Goal: Information Seeking & Learning: Compare options

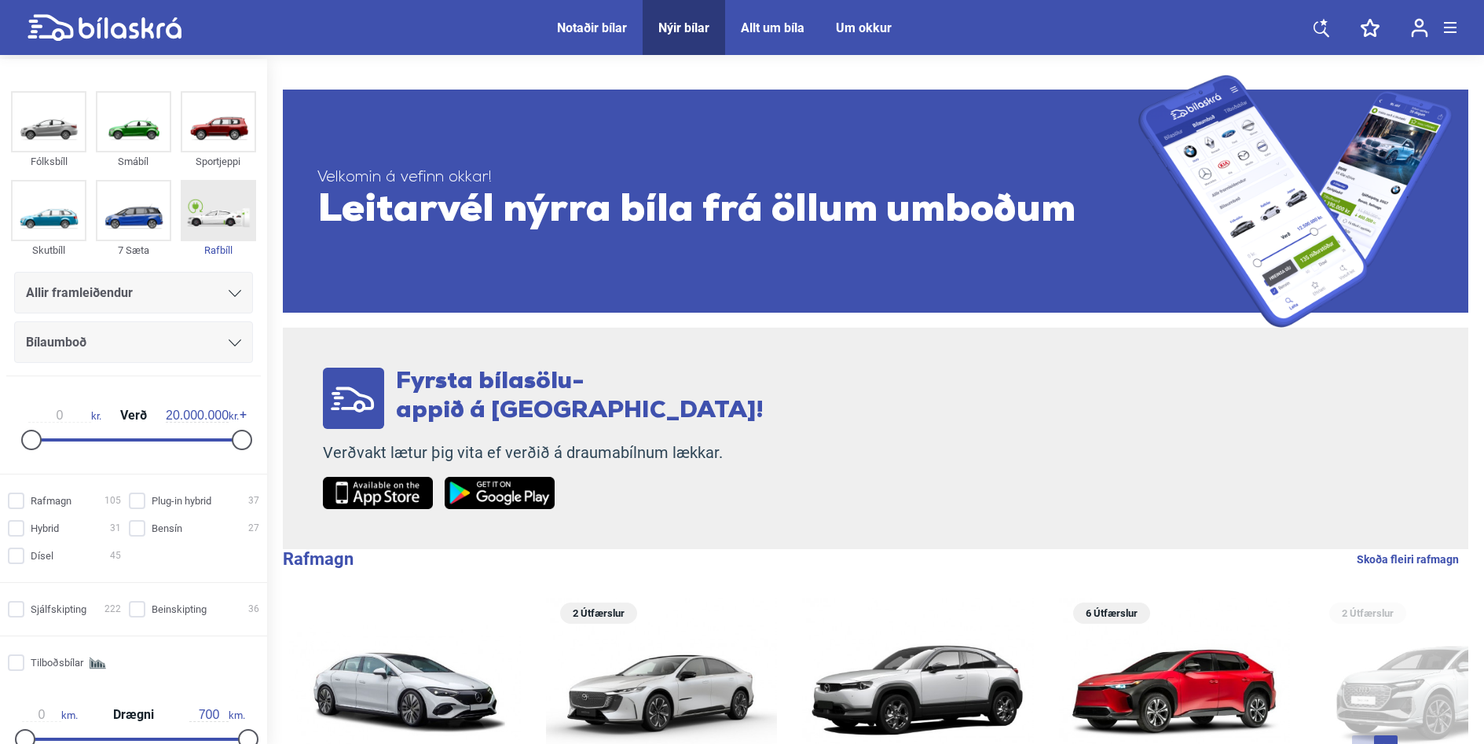
click at [215, 203] on img at bounding box center [218, 211] width 72 height 58
checkbox input "true"
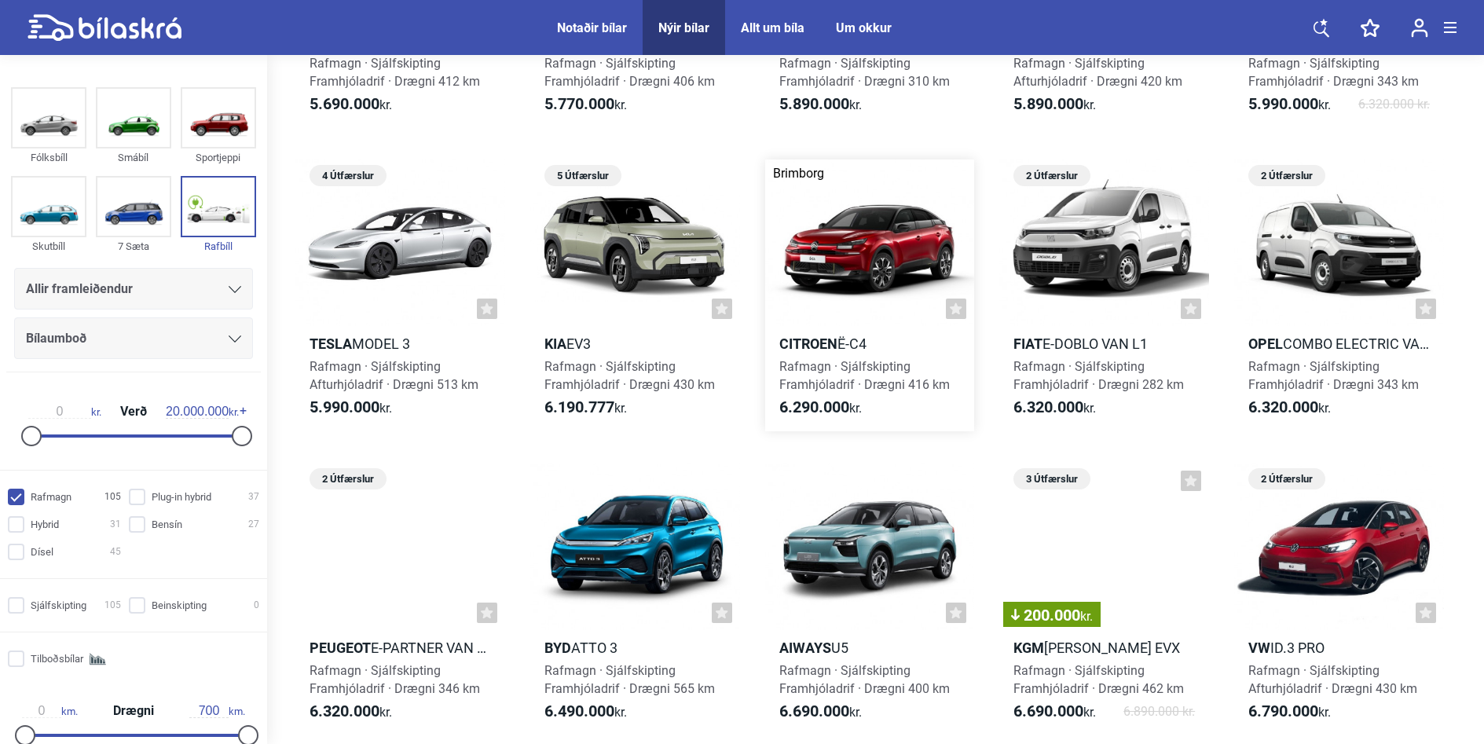
scroll to position [629, 0]
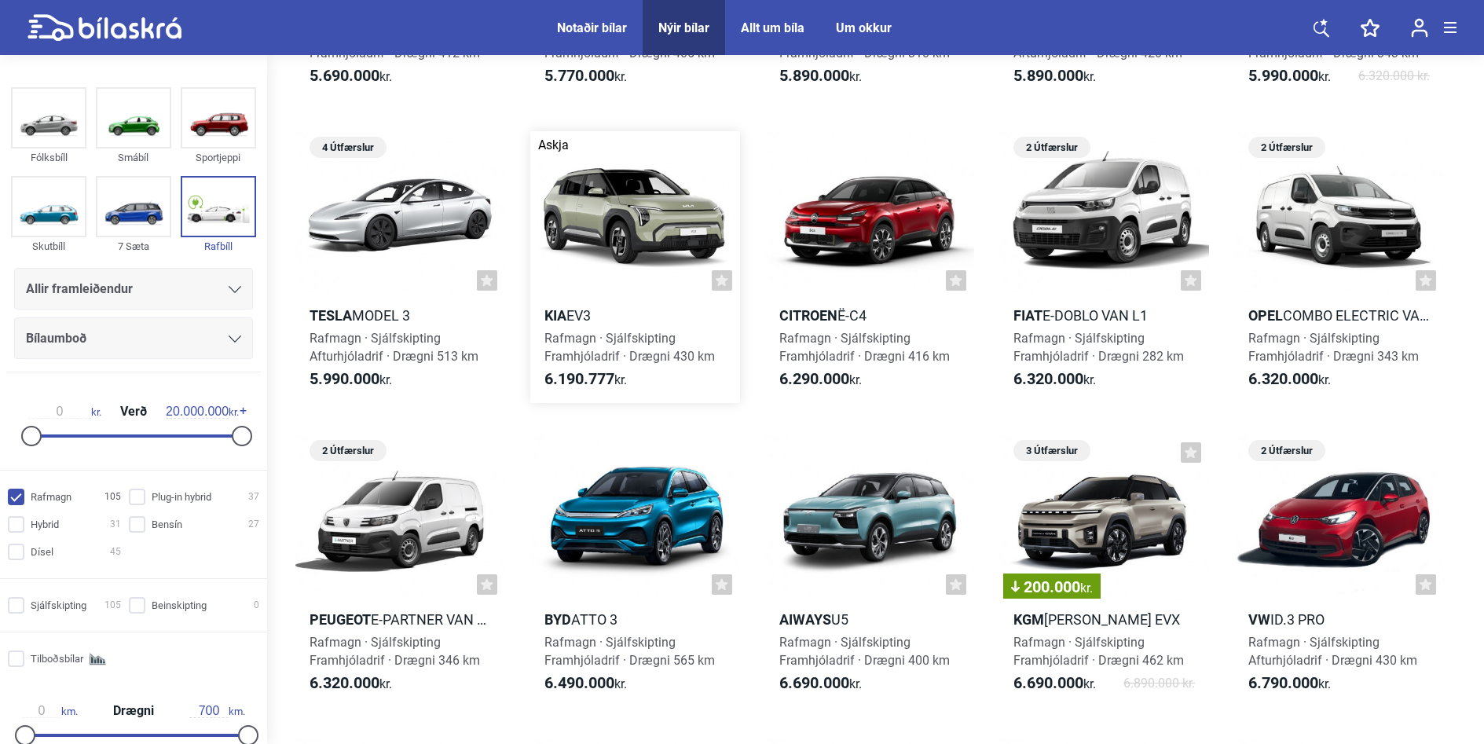
click at [640, 276] on div at bounding box center [635, 214] width 210 height 167
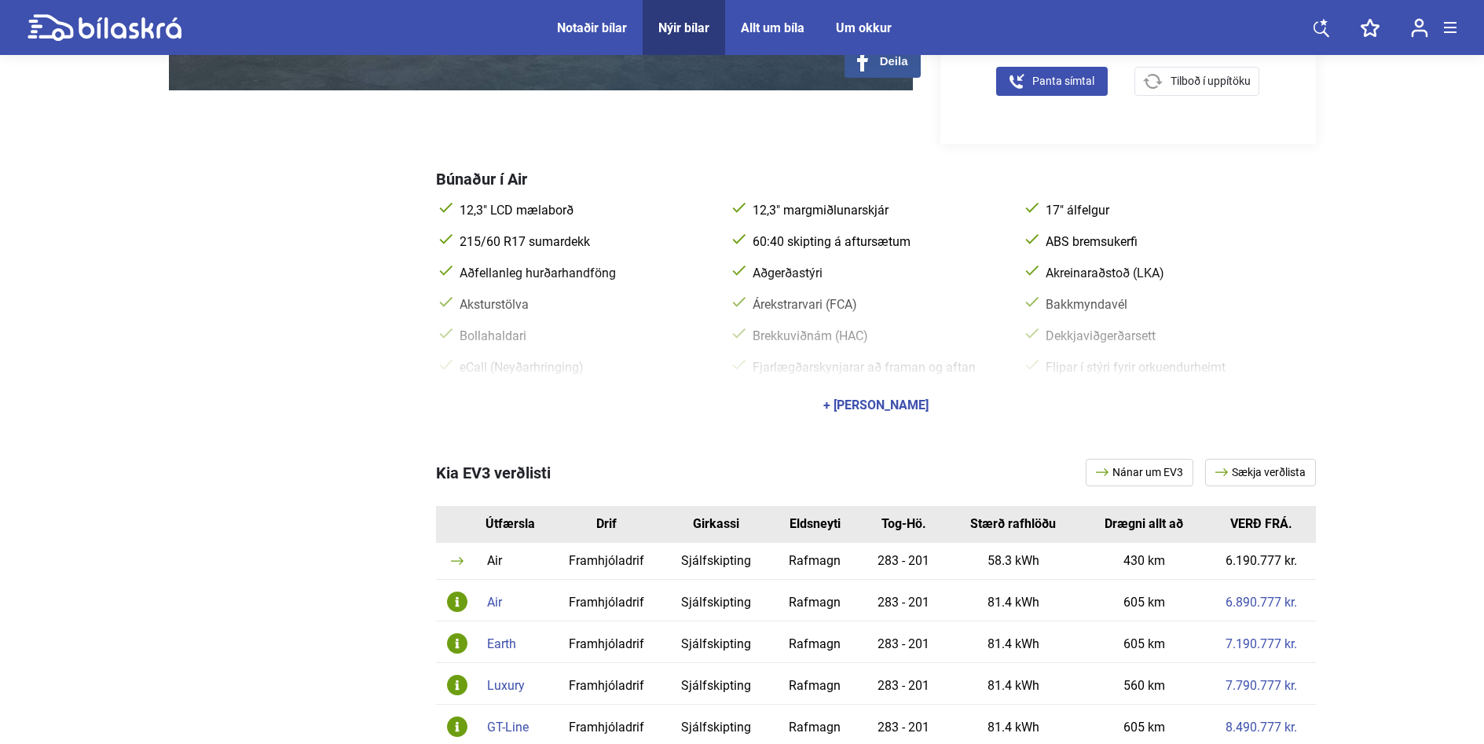
scroll to position [629, 0]
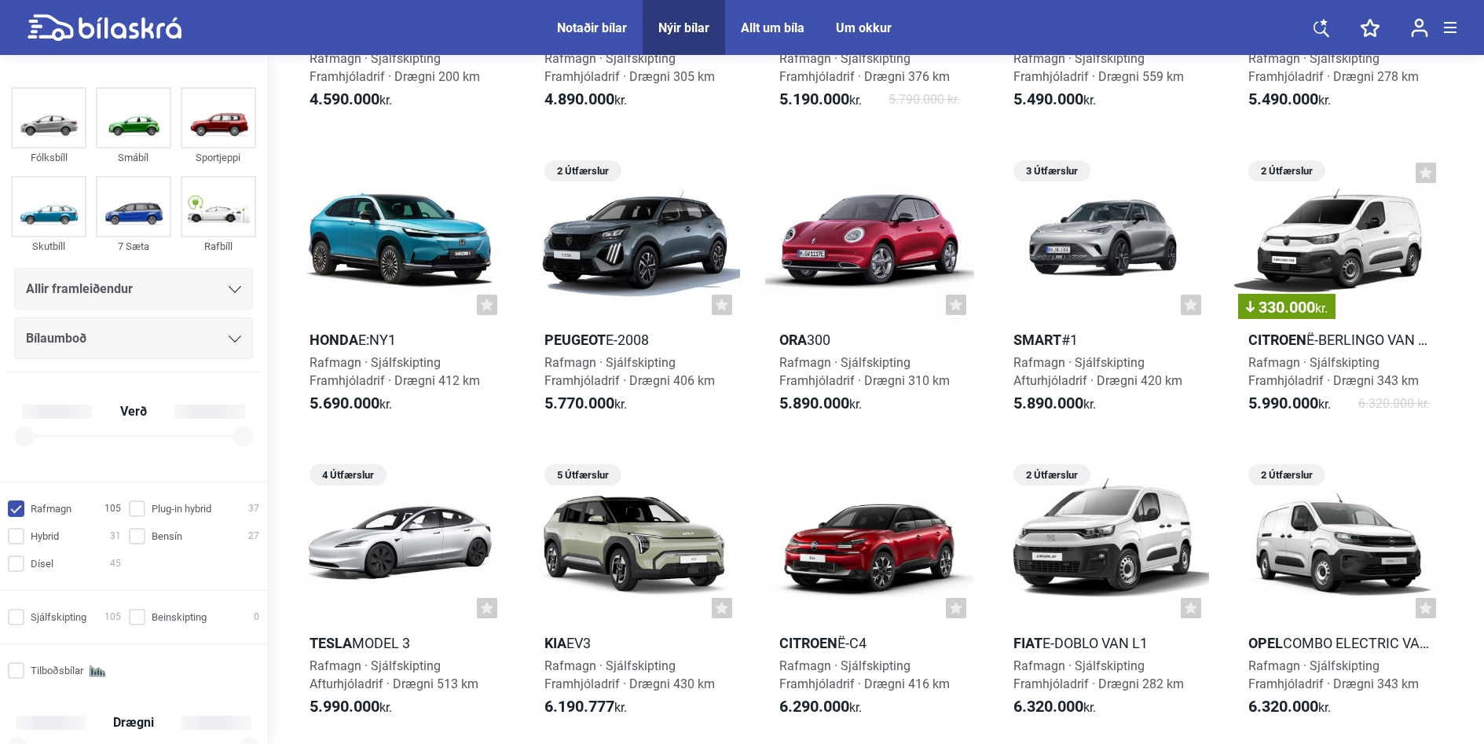
checkbox input "true"
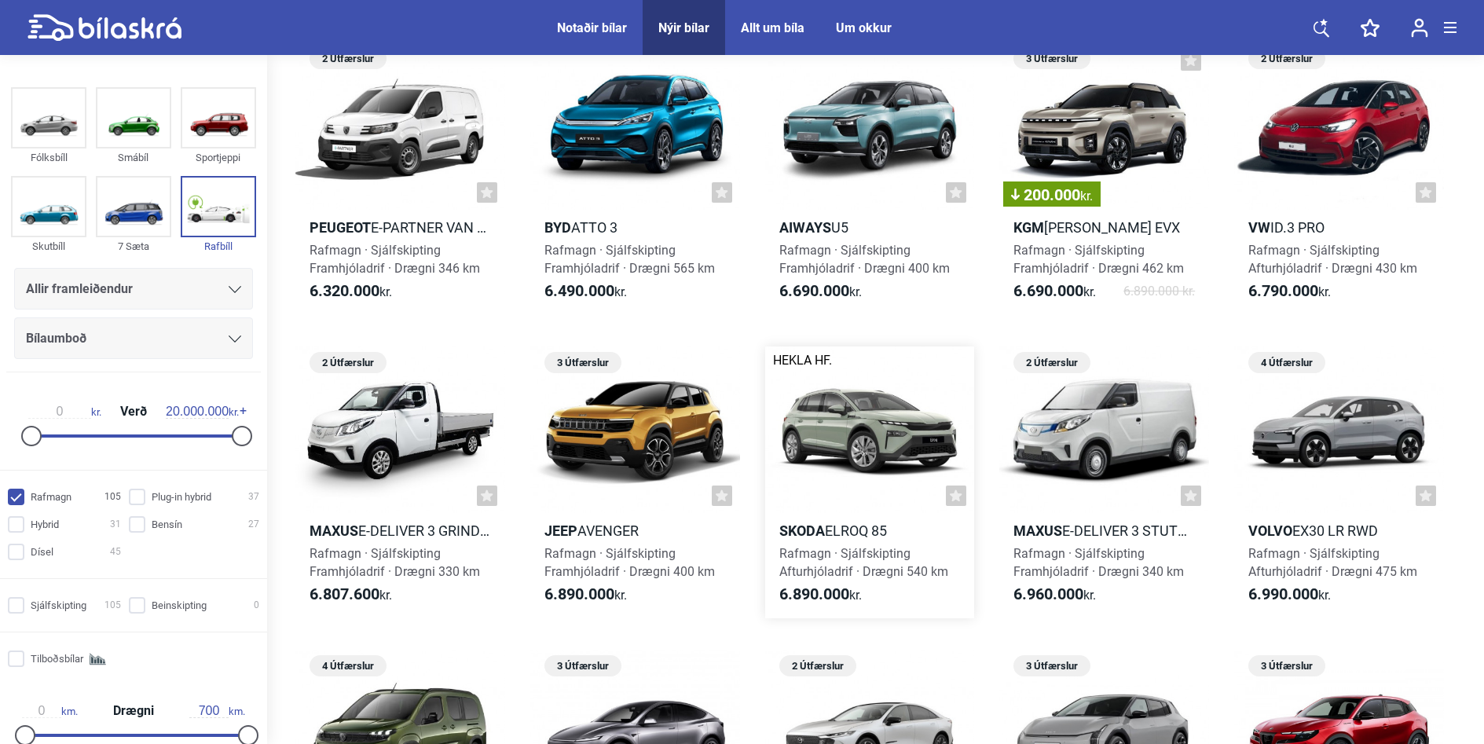
scroll to position [1022, 0]
click at [839, 557] on span "Rafmagn · Sjálfskipting Afturhjóladrif · Drægni 540 km" at bounding box center [863, 561] width 169 height 33
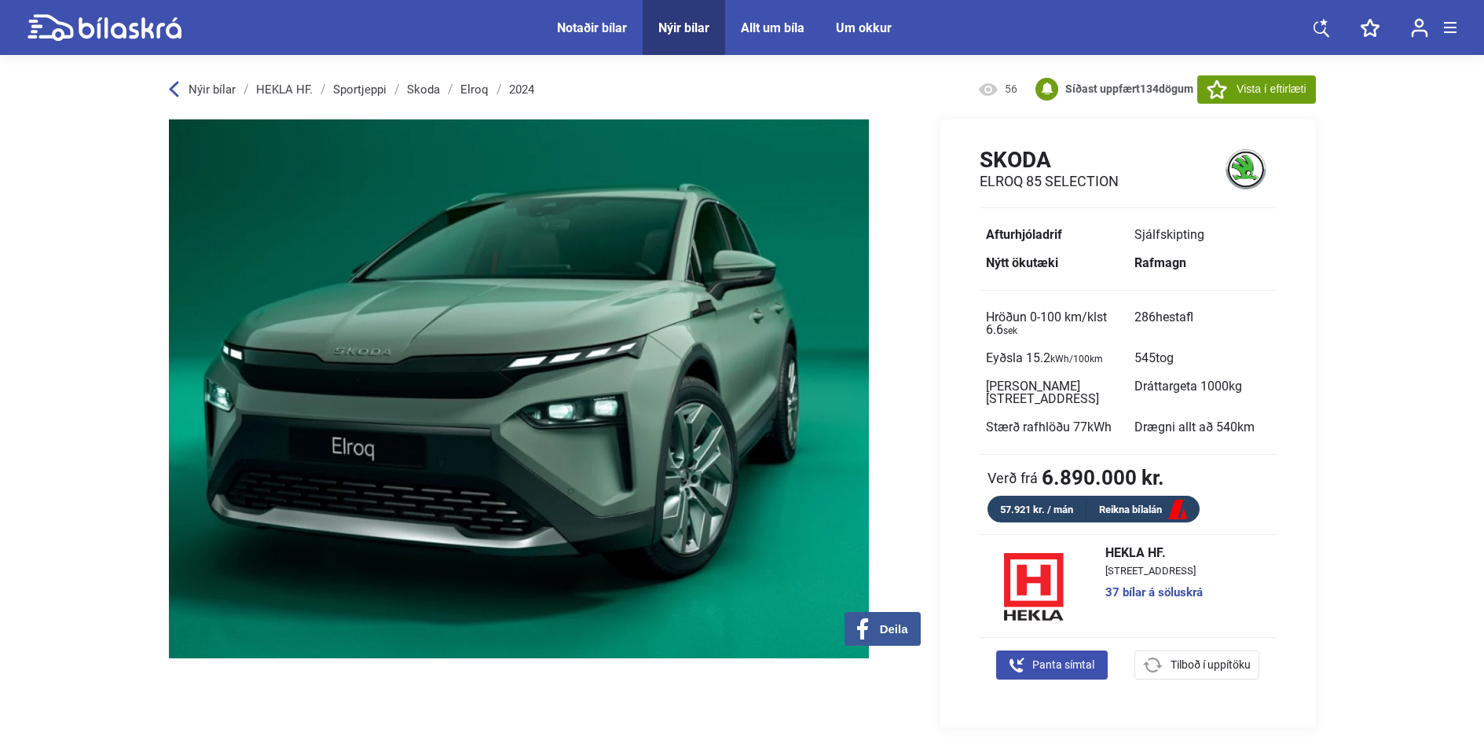
drag, startPoint x: 769, startPoint y: 383, endPoint x: 578, endPoint y: 365, distance: 192.6
click at [561, 380] on img at bounding box center [497, 388] width 744 height 539
